Goal: Download file/media

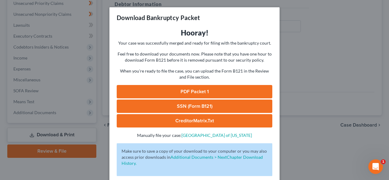
scroll to position [142, 0]
click at [302, 179] on div "Download Bankruptcy Packet Hooray! Your case was successfully merged and ready …" at bounding box center [194, 90] width 389 height 180
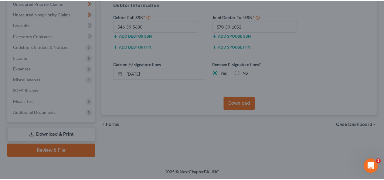
scroll to position [2, 0]
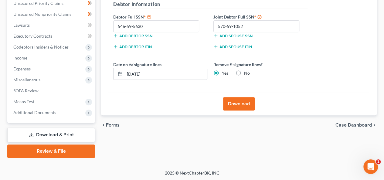
drag, startPoint x: 265, startPoint y: 86, endPoint x: 238, endPoint y: 96, distance: 29.2
click at [245, 100] on div "Download Effective [DATE] your court no longer accepts electronic signatures on…" at bounding box center [239, 23] width 276 height 185
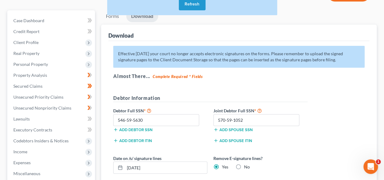
scroll to position [0, 0]
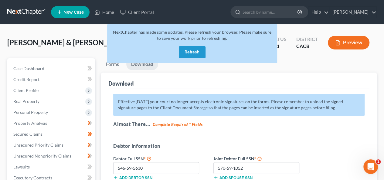
click at [194, 53] on button "Refresh" at bounding box center [192, 52] width 27 height 12
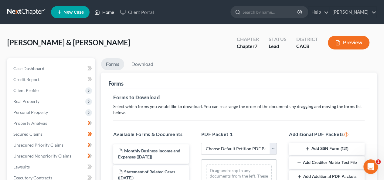
click at [105, 12] on link "Home" at bounding box center [104, 12] width 26 height 11
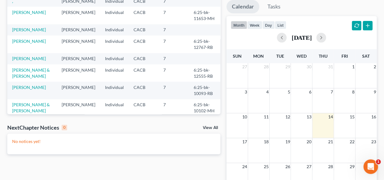
scroll to position [91, 0]
